Goal: Task Accomplishment & Management: Manage account settings

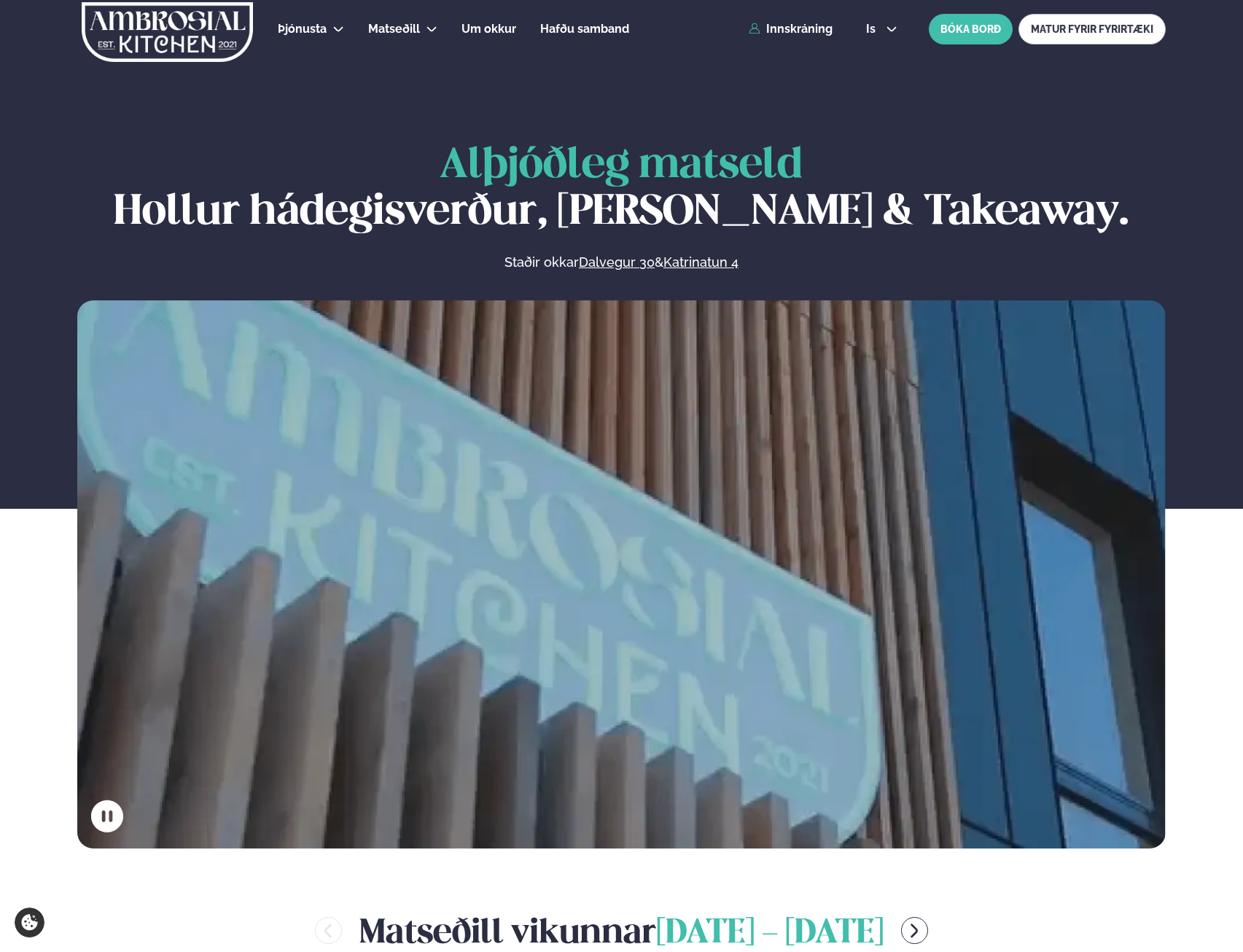
click at [792, 19] on div "Þjónusta Hádegismatur fyrir fyrirtæki Fyrirtækja veitingar Einkapartý Matseðill…" at bounding box center [621, 29] width 1176 height 59
click at [792, 28] on link "Innskráning" at bounding box center [791, 29] width 84 height 13
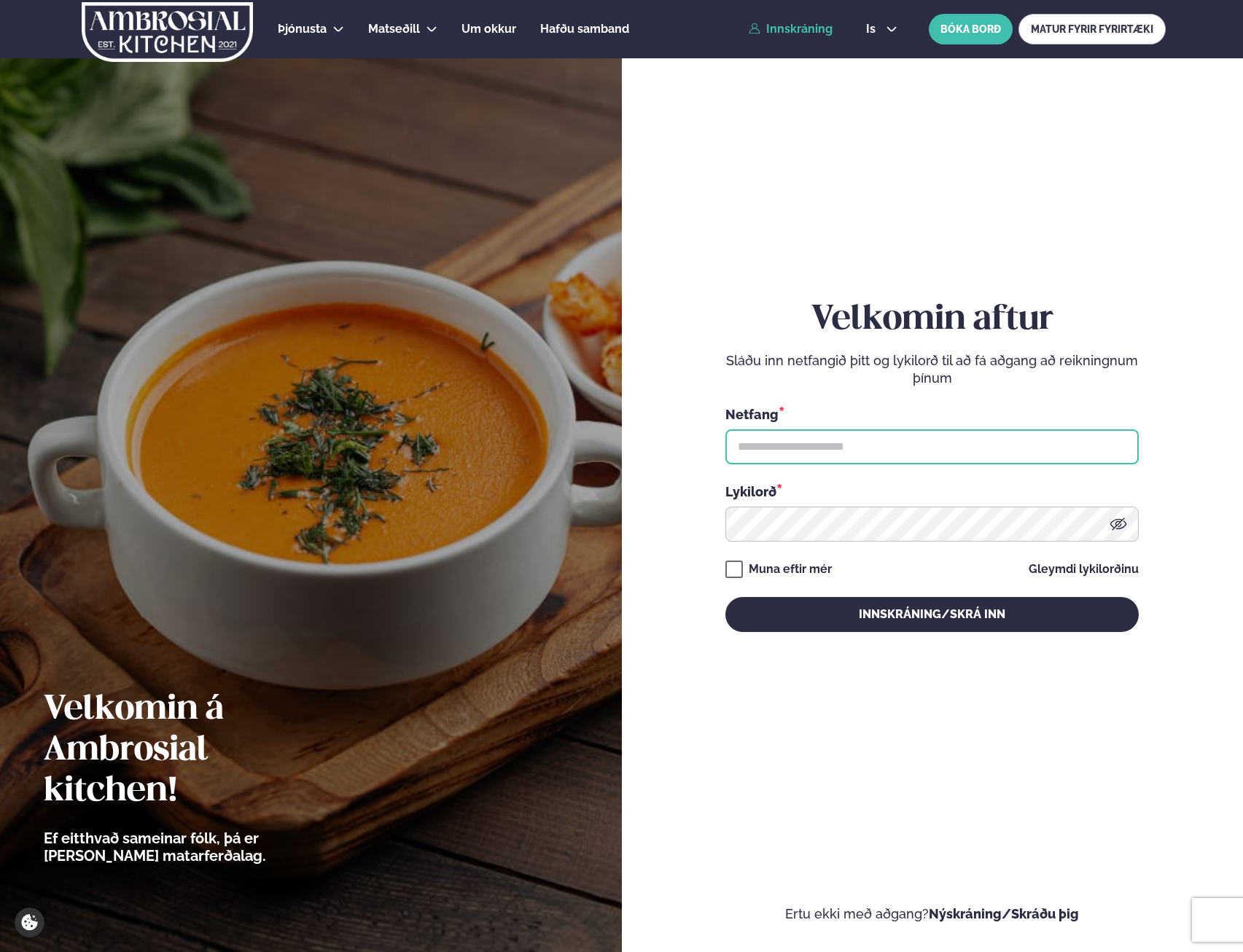
type input "**********"
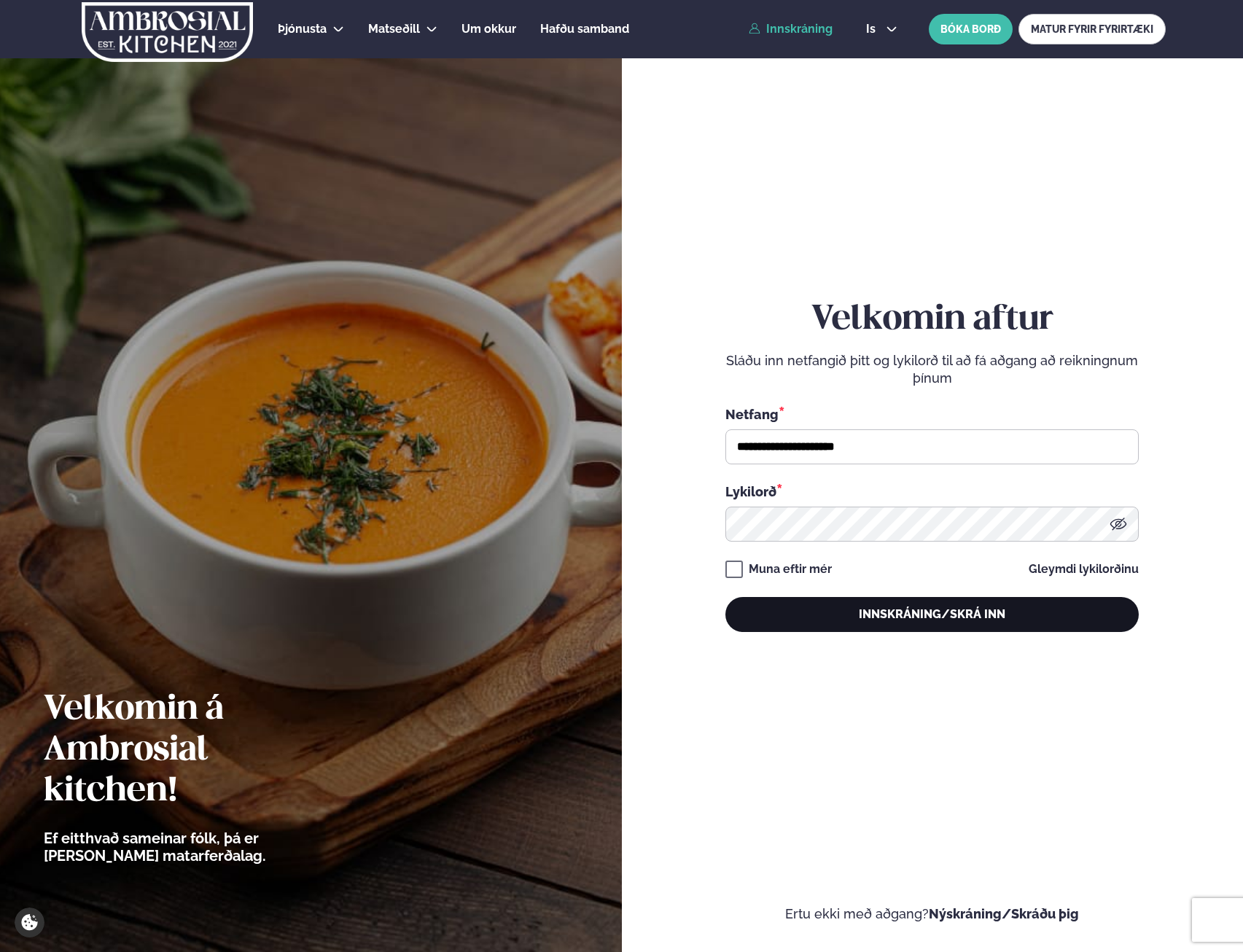
click at [946, 617] on button "Innskráning/Skrá inn" at bounding box center [932, 614] width 413 height 35
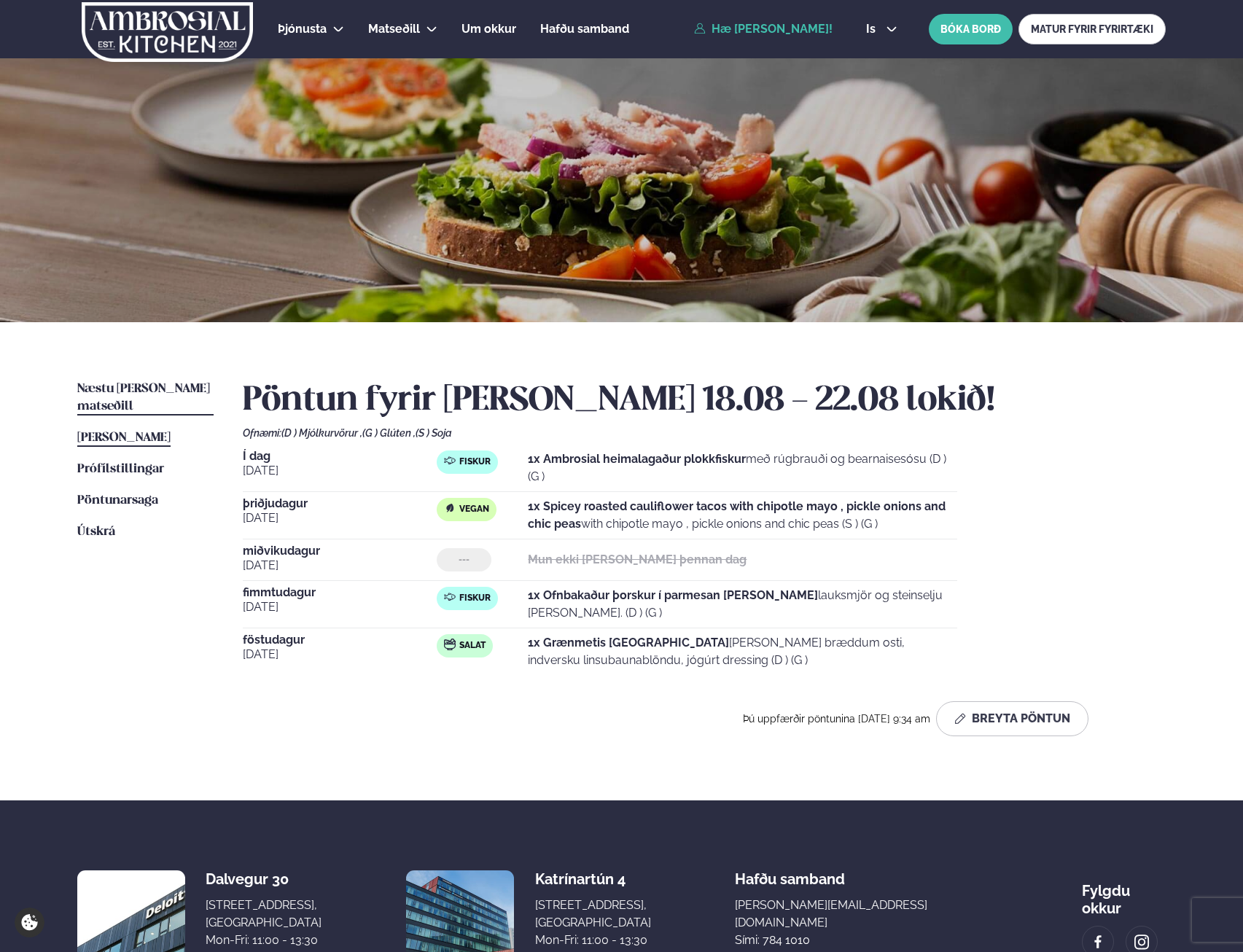
click at [195, 393] on span "Næstu [PERSON_NAME] matseðill" at bounding box center [143, 398] width 132 height 30
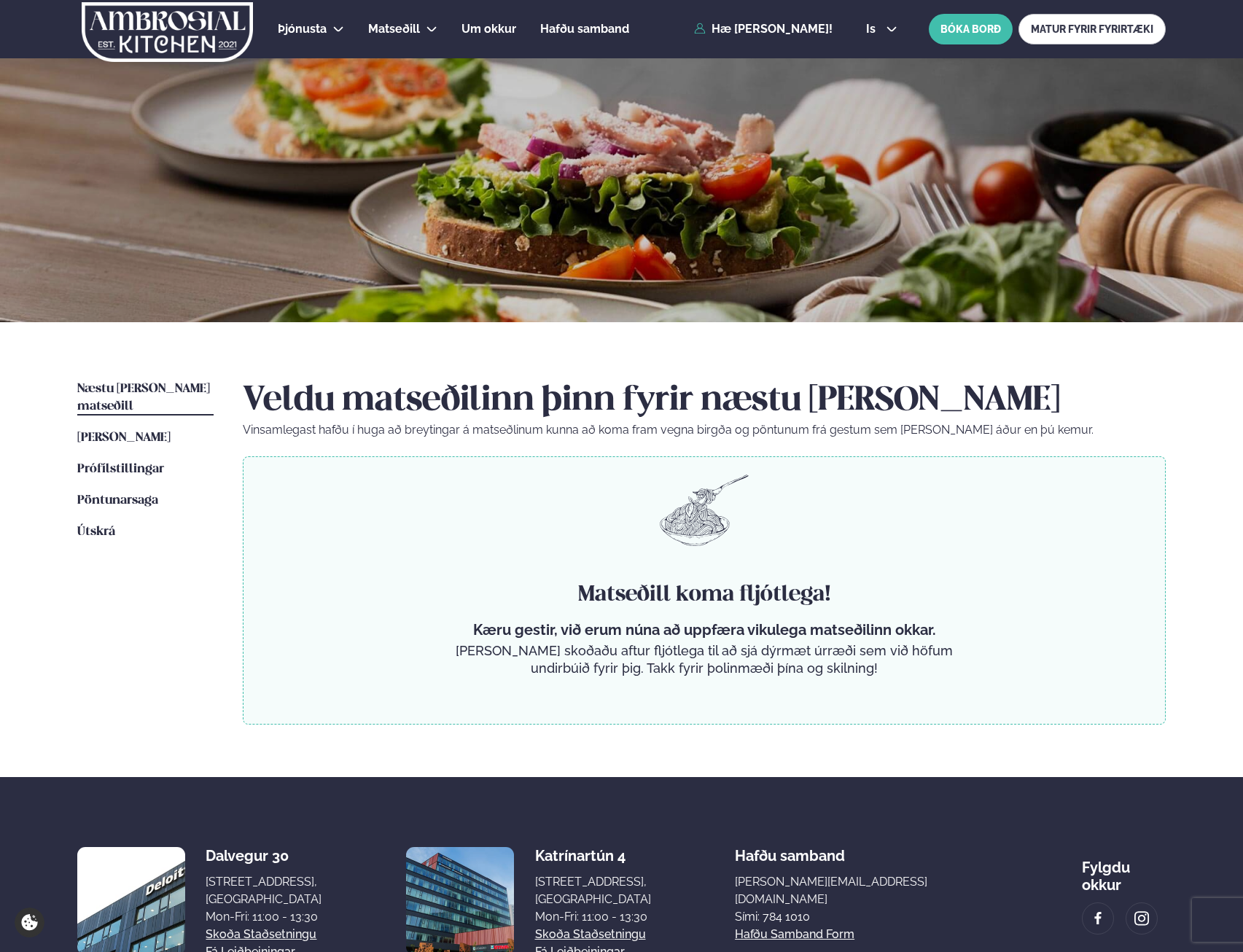
click at [155, 433] on ul "Næstu [PERSON_NAME] matseðill Næsta vika [PERSON_NAME] matseðill [PERSON_NAME] …" at bounding box center [145, 552] width 137 height 344
click at [156, 432] on span "[PERSON_NAME]" at bounding box center [124, 438] width 94 height 12
